Goal: Task Accomplishment & Management: Manage account settings

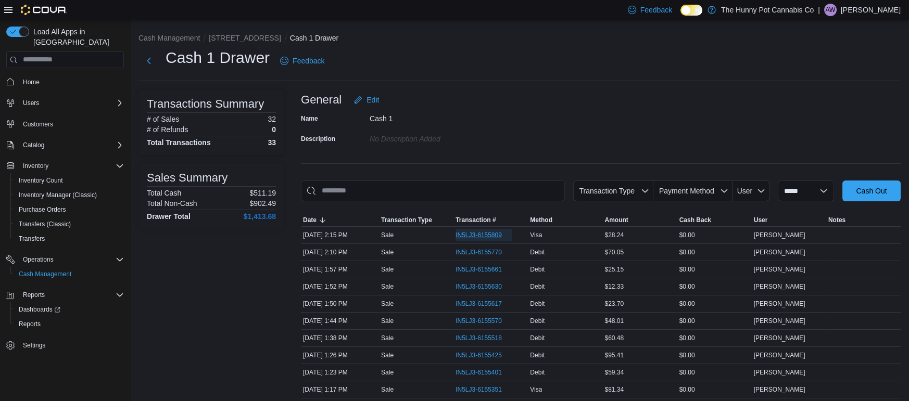
click at [497, 234] on span "IN5LJ3-6155809" at bounding box center [479, 235] width 46 height 8
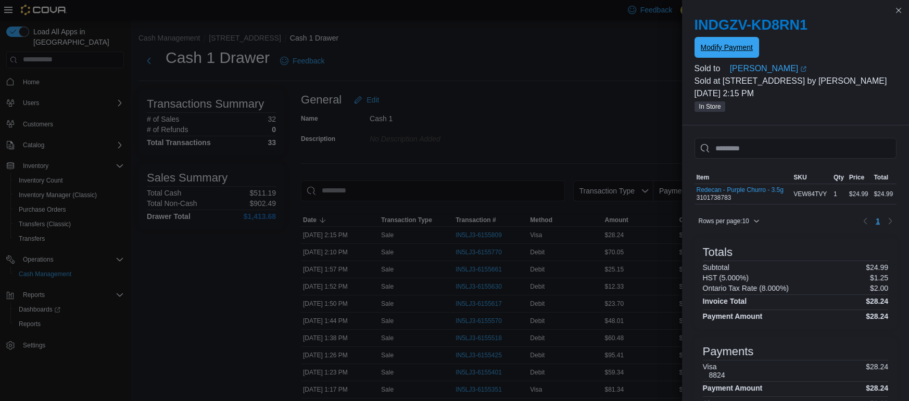
click at [752, 45] on button "Modify Payment" at bounding box center [727, 47] width 65 height 21
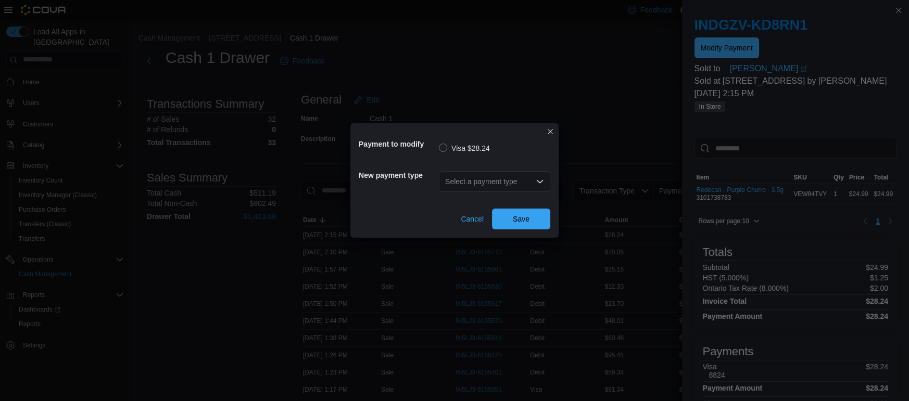
click at [462, 183] on div "Select a payment type" at bounding box center [494, 181] width 111 height 21
type input "**"
type input "*"
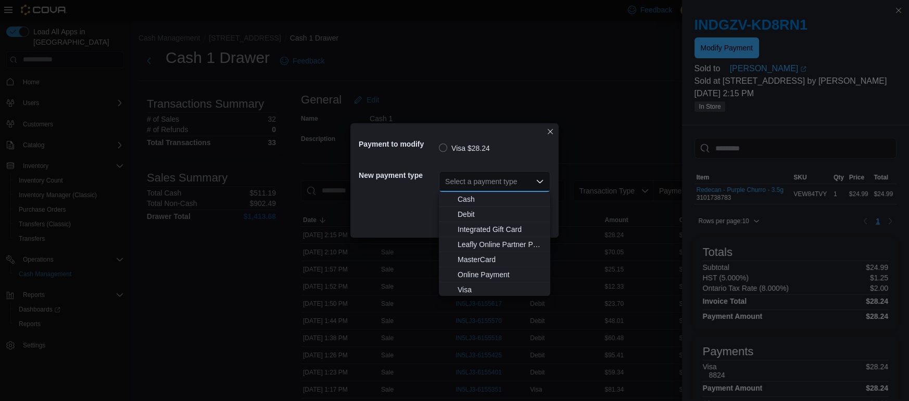
type input "*"
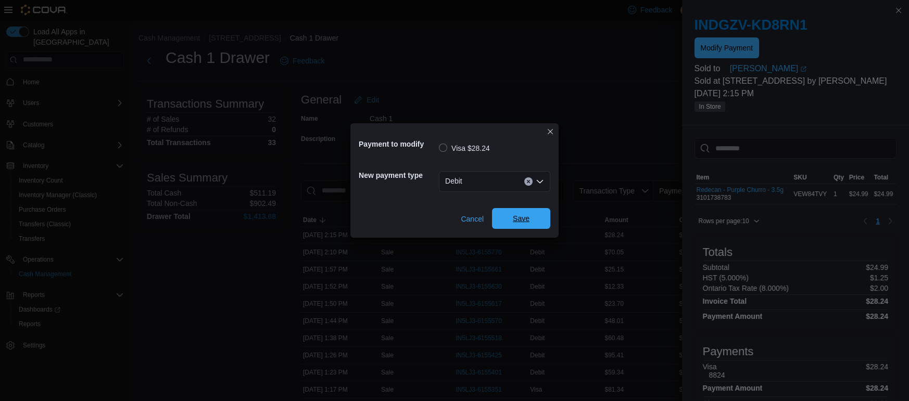
click at [514, 213] on span "Save" at bounding box center [521, 218] width 46 height 21
